Goal: Information Seeking & Learning: Learn about a topic

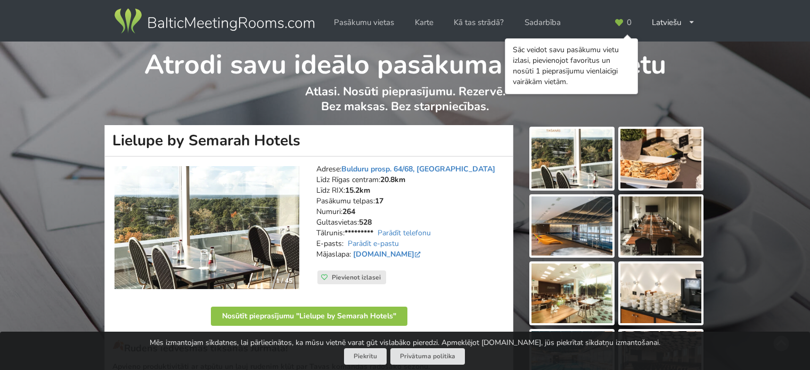
scroll to position [136, 0]
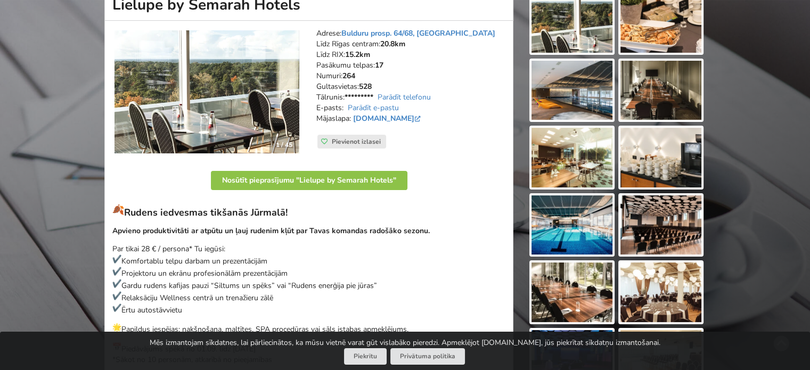
click at [809, 92] on html "Pasākumu vietas Karte Kā tas strādā? Sadarbība Latviešu English Русский Pēdējās…" at bounding box center [405, 49] width 810 height 370
click at [662, 240] on img at bounding box center [660, 225] width 81 height 60
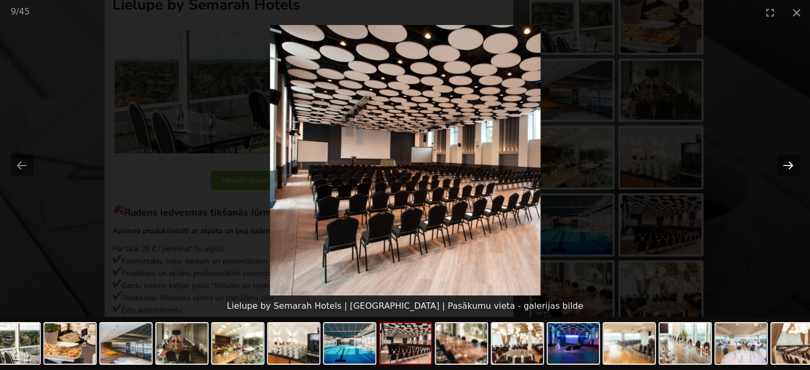
click at [788, 170] on button "Next slide" at bounding box center [788, 165] width 22 height 21
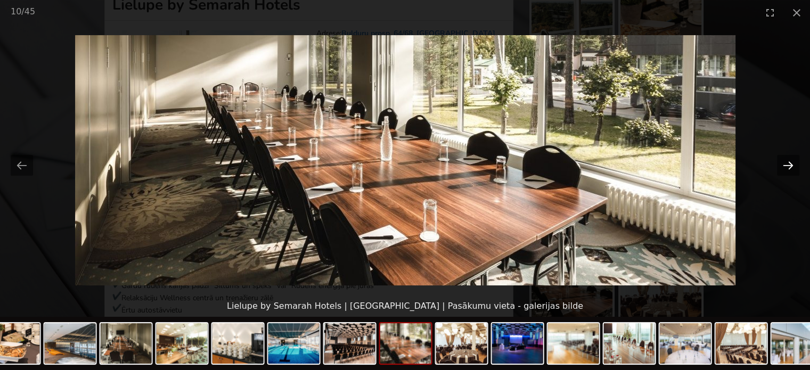
click at [788, 170] on button "Next slide" at bounding box center [788, 165] width 22 height 21
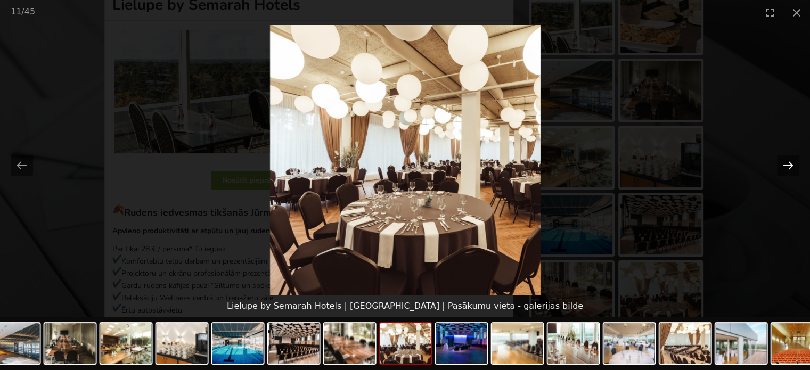
click at [788, 170] on button "Next slide" at bounding box center [788, 165] width 22 height 21
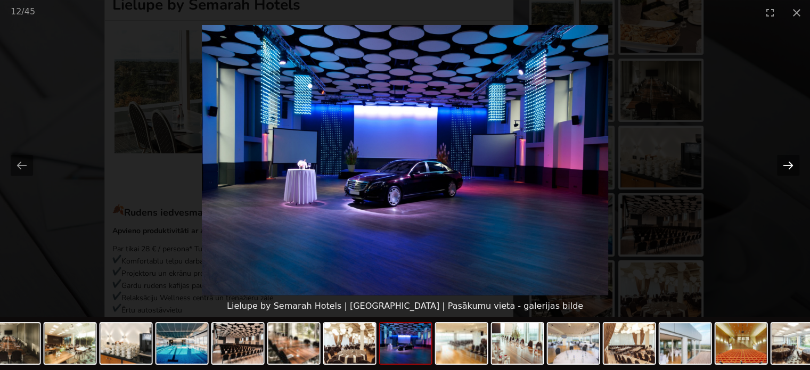
click at [788, 170] on button "Next slide" at bounding box center [788, 165] width 22 height 21
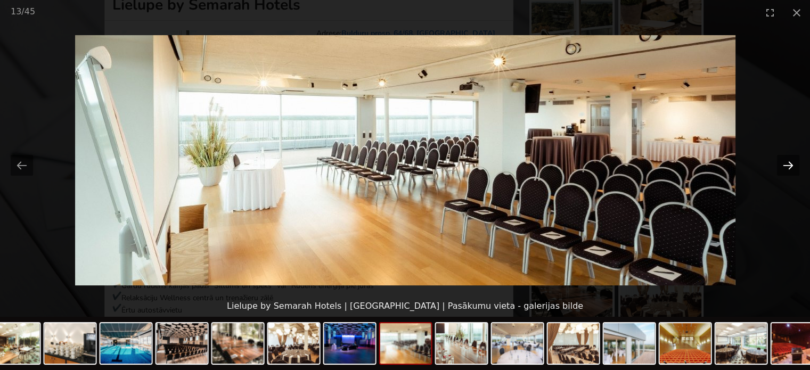
click at [788, 170] on button "Next slide" at bounding box center [788, 165] width 22 height 21
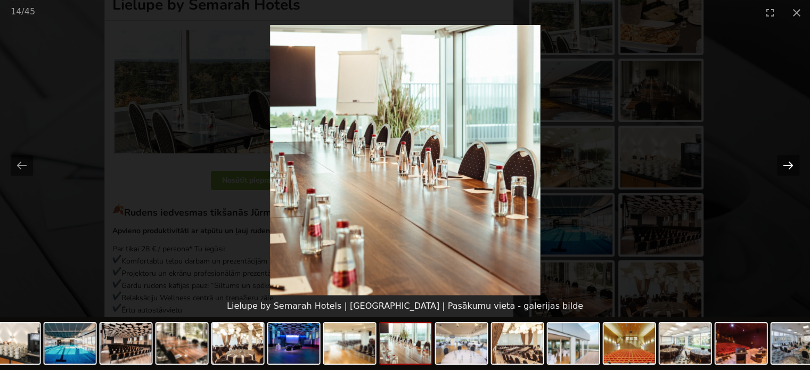
click at [788, 170] on button "Next slide" at bounding box center [788, 165] width 22 height 21
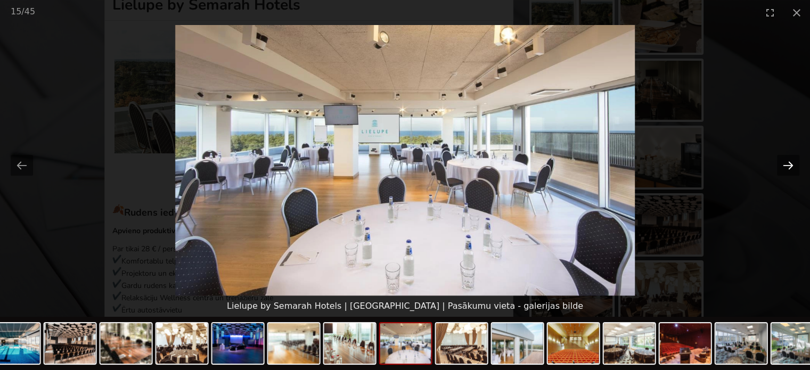
click at [788, 170] on button "Next slide" at bounding box center [788, 165] width 22 height 21
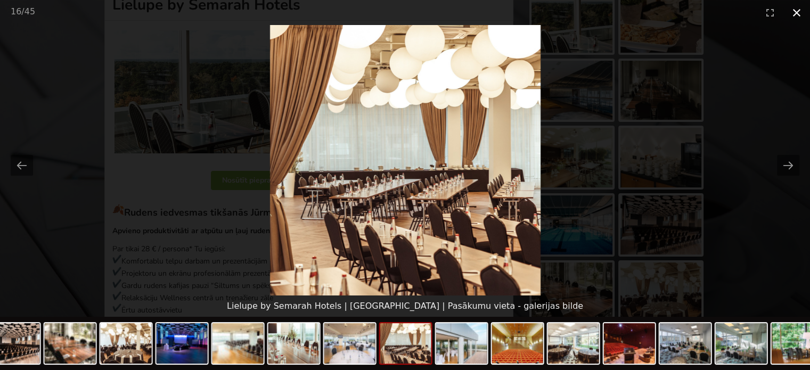
click at [794, 9] on button "Close gallery" at bounding box center [796, 12] width 27 height 25
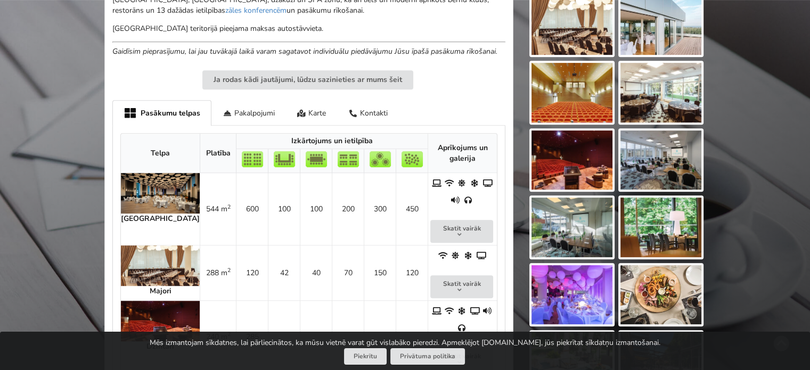
scroll to position [607, 0]
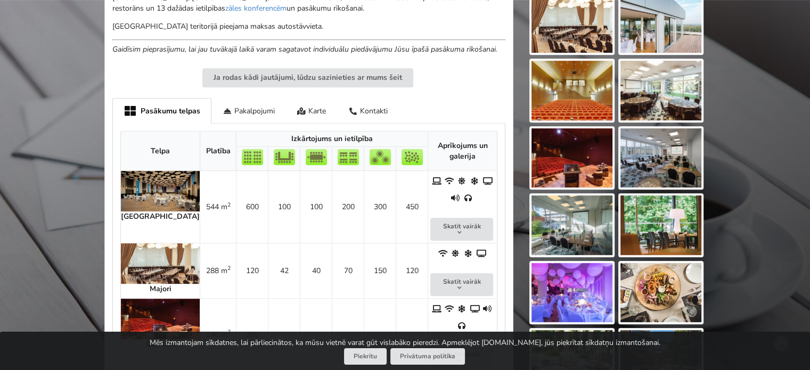
click at [150, 180] on img at bounding box center [160, 191] width 79 height 40
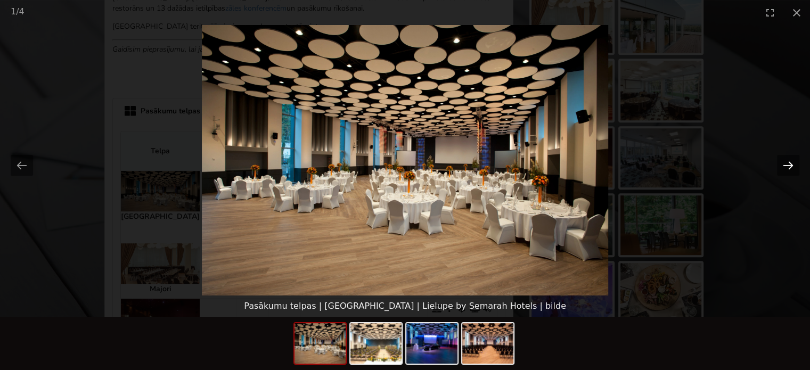
click at [790, 165] on button "Next slide" at bounding box center [788, 165] width 22 height 21
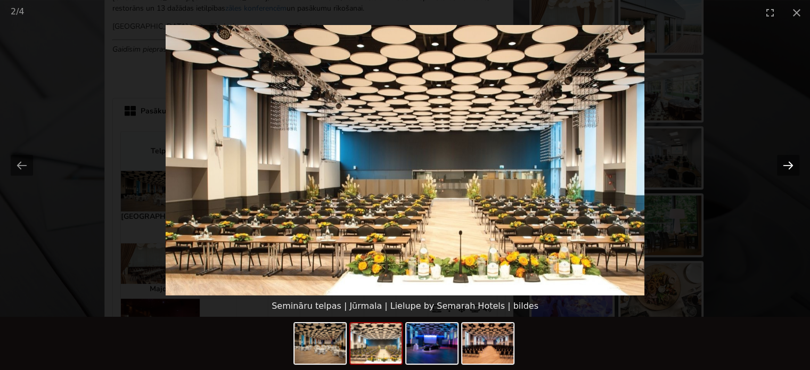
click at [790, 165] on button "Next slide" at bounding box center [788, 165] width 22 height 21
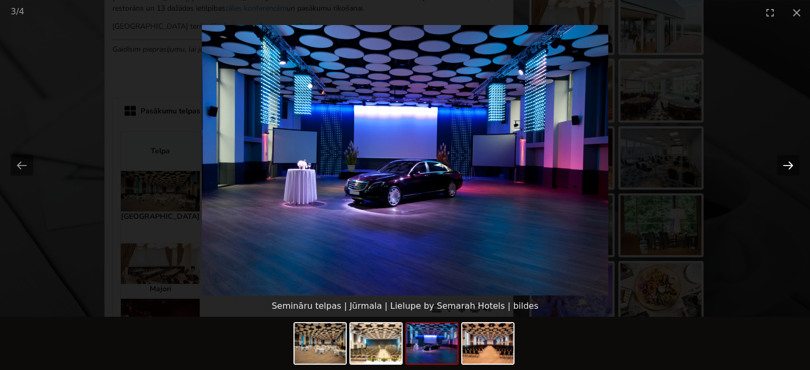
click at [790, 170] on button "Next slide" at bounding box center [788, 165] width 22 height 21
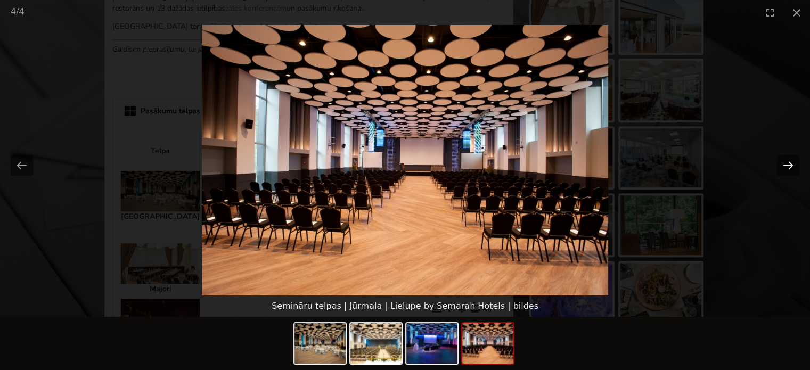
click at [790, 168] on button "Next slide" at bounding box center [788, 165] width 22 height 21
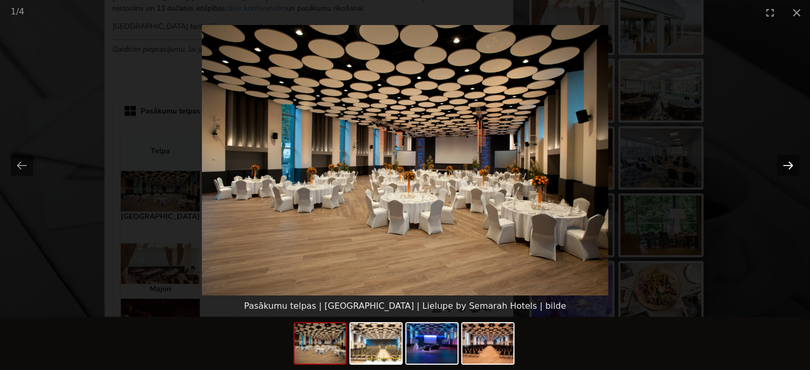
click at [790, 168] on button "Next slide" at bounding box center [788, 165] width 22 height 21
